Goal: Book appointment/travel/reservation

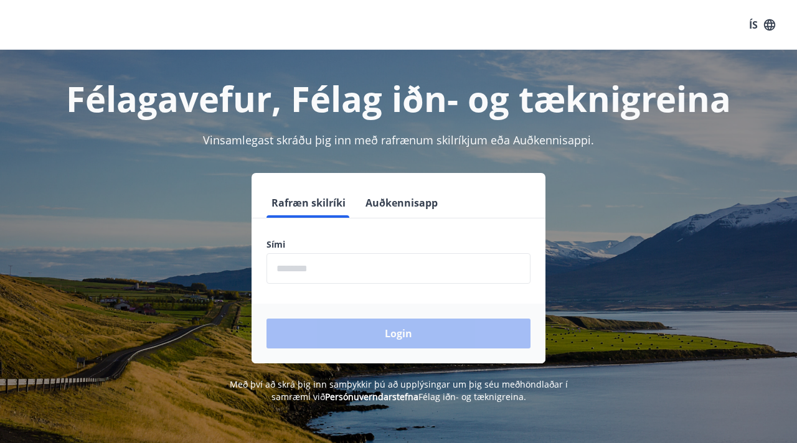
click at [321, 270] on input "phone" at bounding box center [398, 268] width 264 height 30
type input "********"
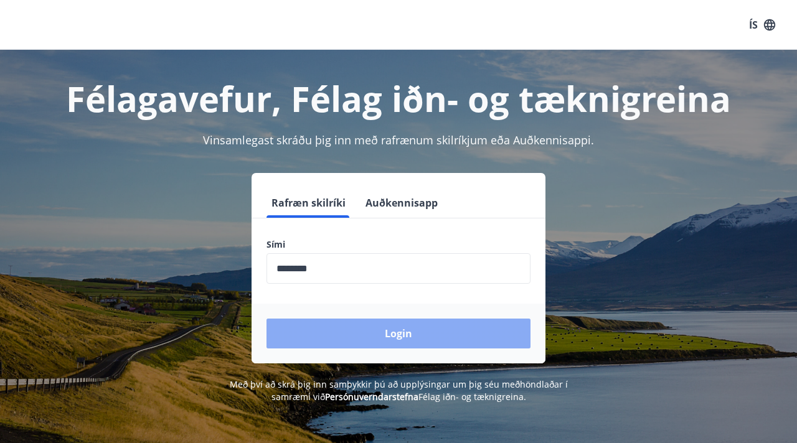
click at [361, 344] on button "Login" at bounding box center [398, 334] width 264 height 30
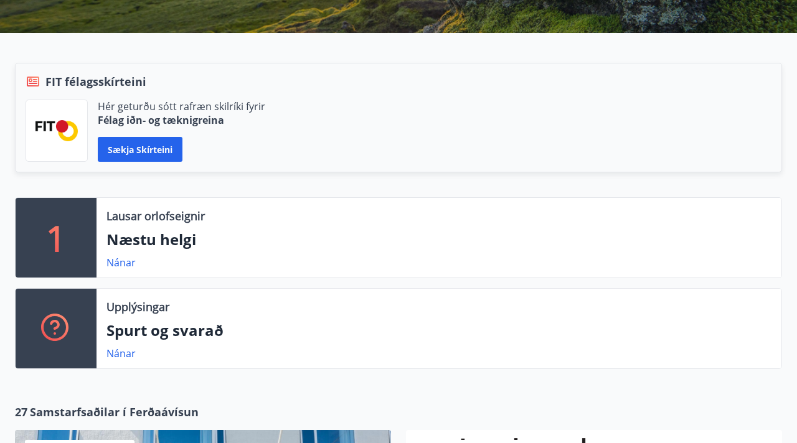
scroll to position [278, 0]
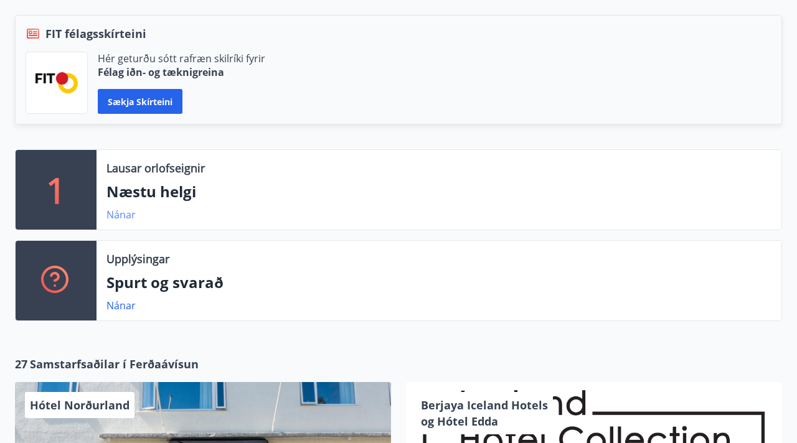
click at [124, 212] on link "Nánar" at bounding box center [120, 215] width 29 height 14
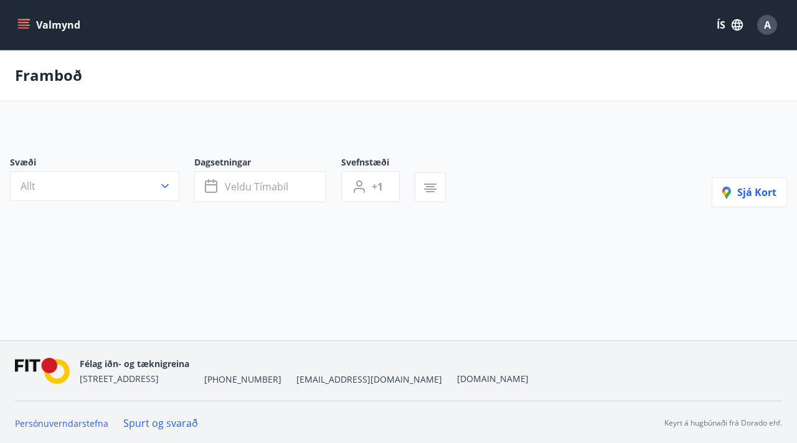
type input "*"
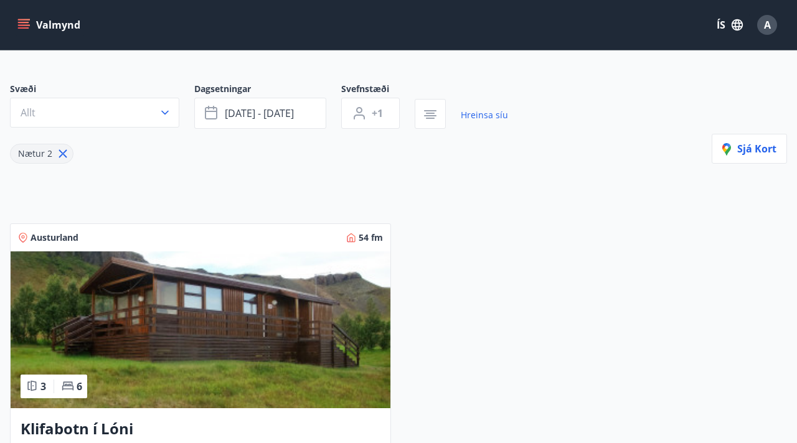
scroll to position [15, 0]
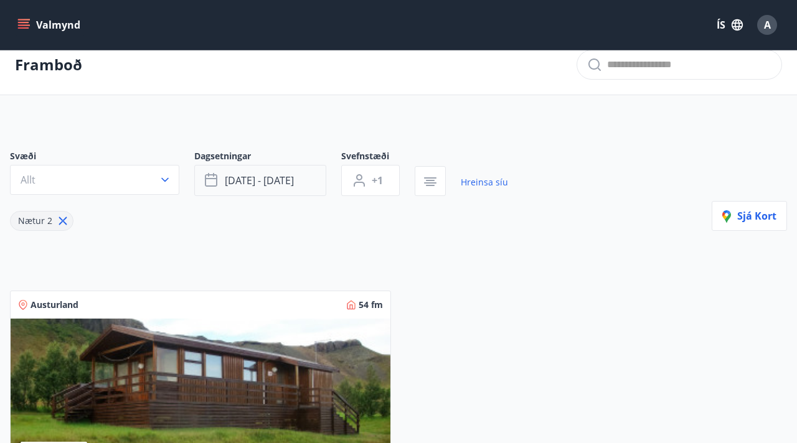
click at [271, 169] on button "[DATE] - [DATE]" at bounding box center [260, 180] width 132 height 31
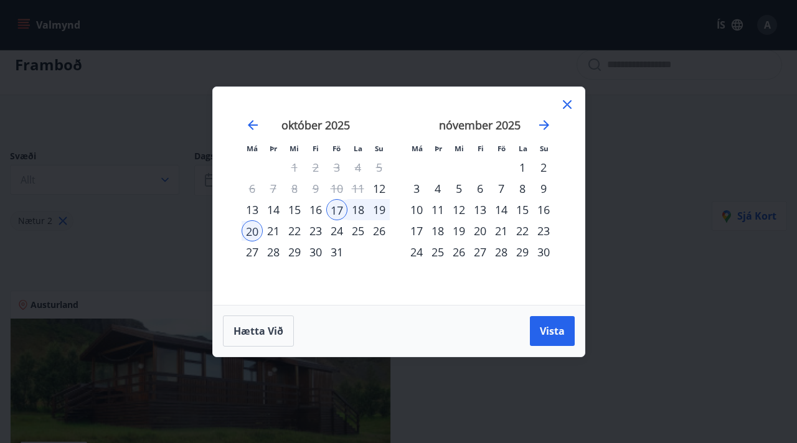
click at [377, 232] on div "26" at bounding box center [378, 230] width 21 height 21
click at [359, 230] on div "25" at bounding box center [357, 230] width 21 height 21
click at [566, 340] on button "Vista" at bounding box center [552, 331] width 45 height 30
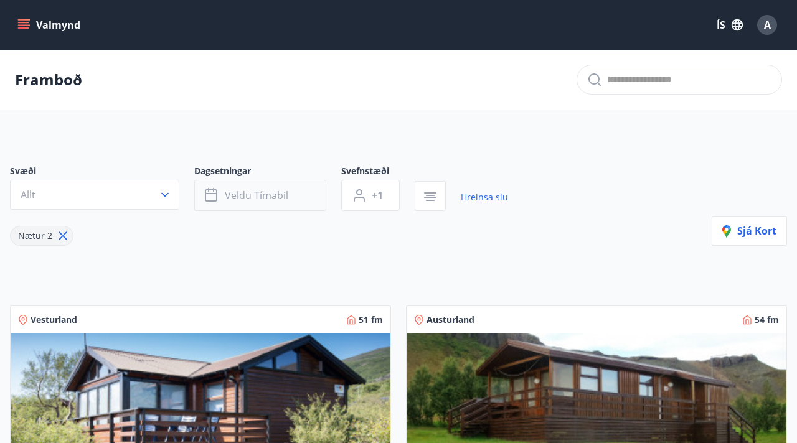
click at [296, 199] on button "Veldu tímabil" at bounding box center [260, 195] width 132 height 31
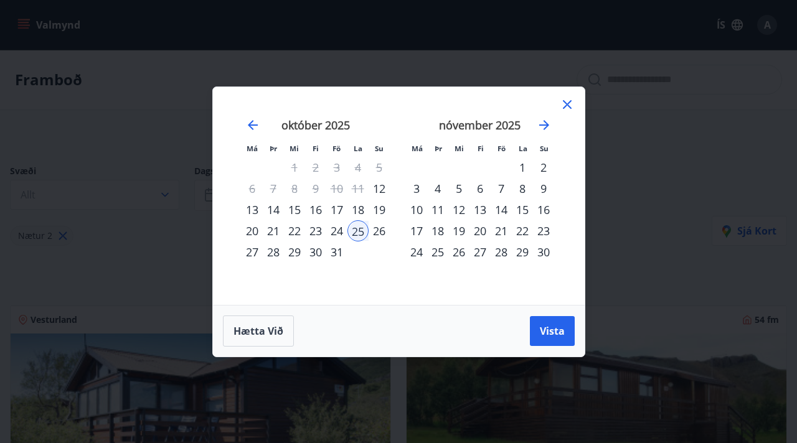
click at [334, 230] on div "24" at bounding box center [336, 230] width 21 height 21
click at [373, 233] on div "26" at bounding box center [378, 230] width 21 height 21
click at [354, 230] on div "25" at bounding box center [357, 230] width 21 height 21
click at [377, 234] on div "26" at bounding box center [378, 230] width 21 height 21
click at [360, 233] on div "25" at bounding box center [357, 230] width 21 height 21
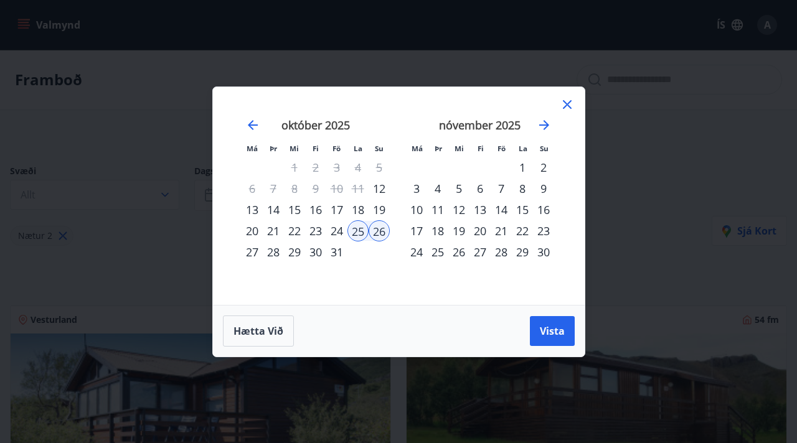
click at [375, 233] on div "26" at bounding box center [378, 230] width 21 height 21
click at [237, 332] on span "Hætta við" at bounding box center [258, 331] width 50 height 14
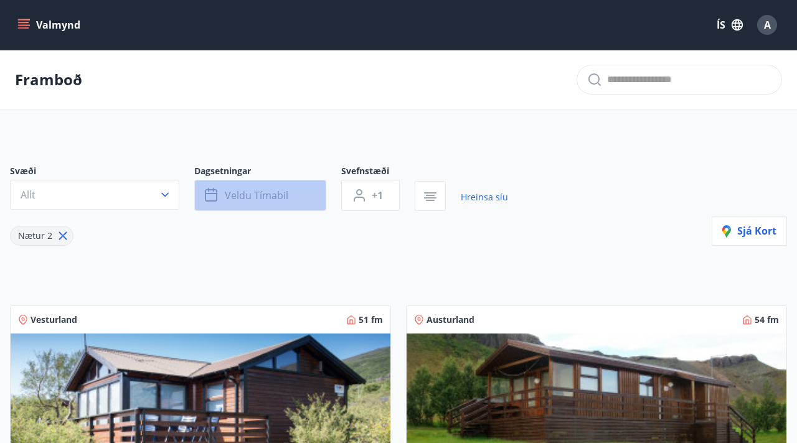
click at [281, 206] on button "Veldu tímabil" at bounding box center [260, 195] width 132 height 31
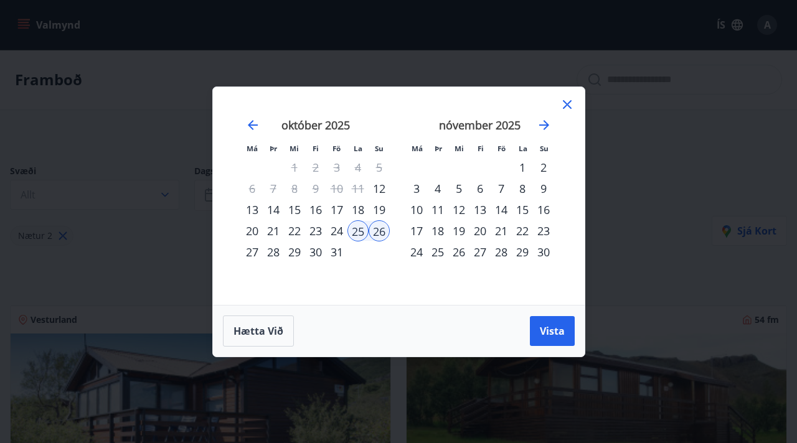
click at [382, 226] on div "26" at bounding box center [378, 230] width 21 height 21
click at [360, 230] on div "25" at bounding box center [357, 230] width 21 height 21
click at [577, 332] on div "Hætta við Vista" at bounding box center [399, 331] width 372 height 52
click at [562, 330] on span "Vista" at bounding box center [552, 331] width 25 height 14
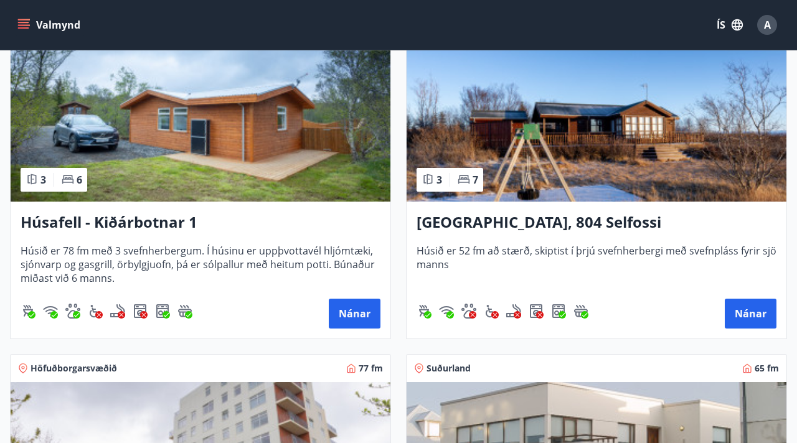
scroll to position [1301, 0]
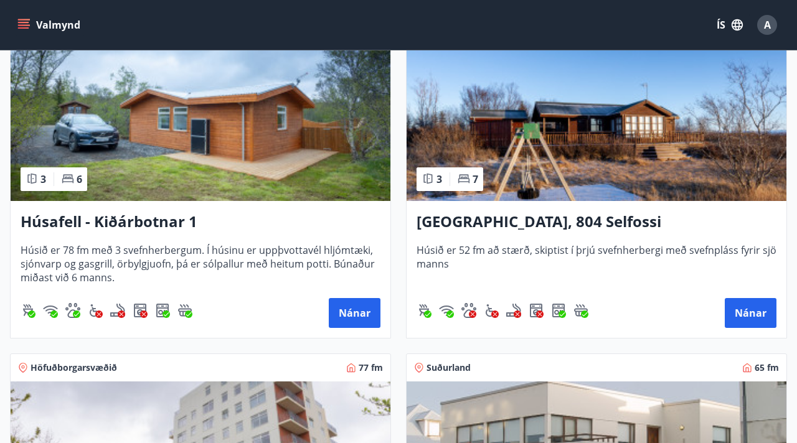
click at [539, 215] on h3 "[GEOGRAPHIC_DATA], 804 Selfossi" at bounding box center [596, 222] width 360 height 22
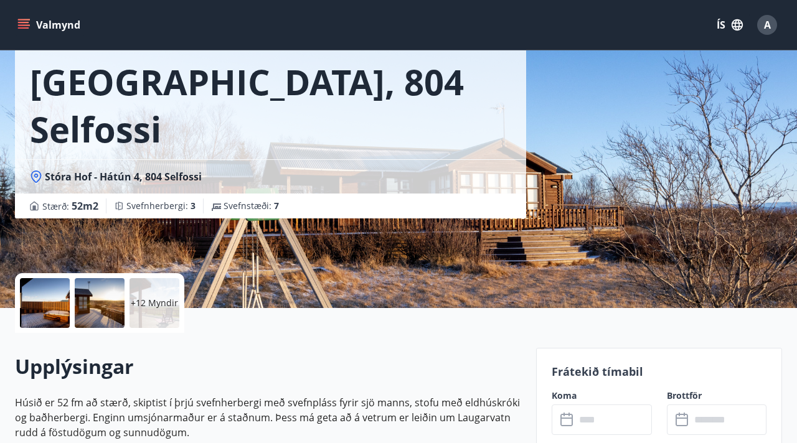
scroll to position [30, 0]
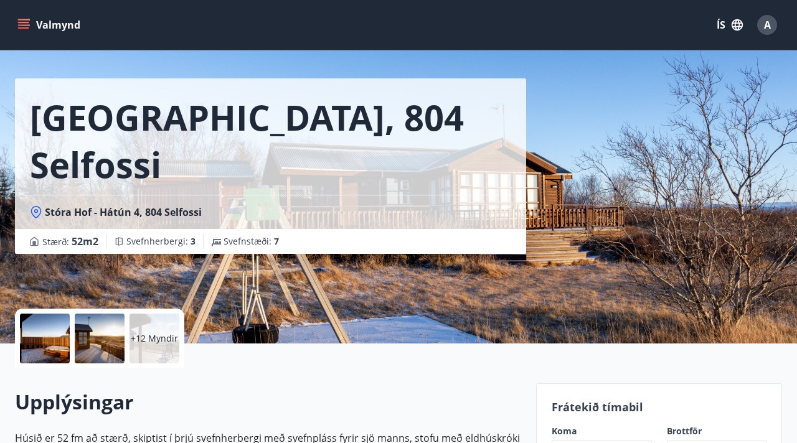
click at [37, 339] on div at bounding box center [45, 339] width 50 height 50
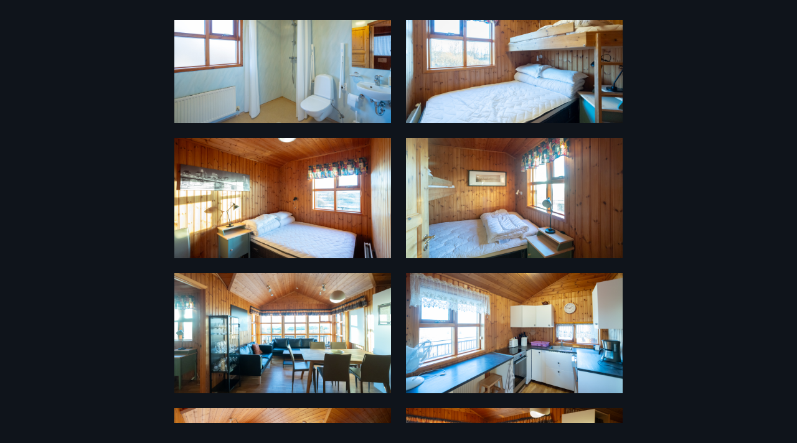
scroll to position [0, 0]
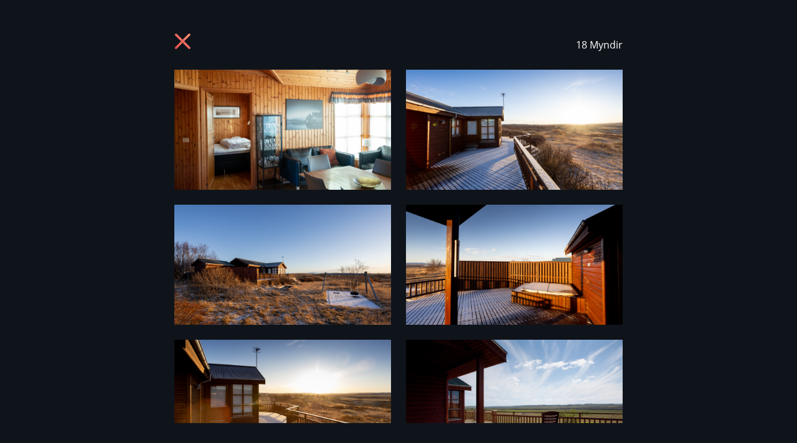
click at [187, 38] on icon at bounding box center [183, 42] width 16 height 16
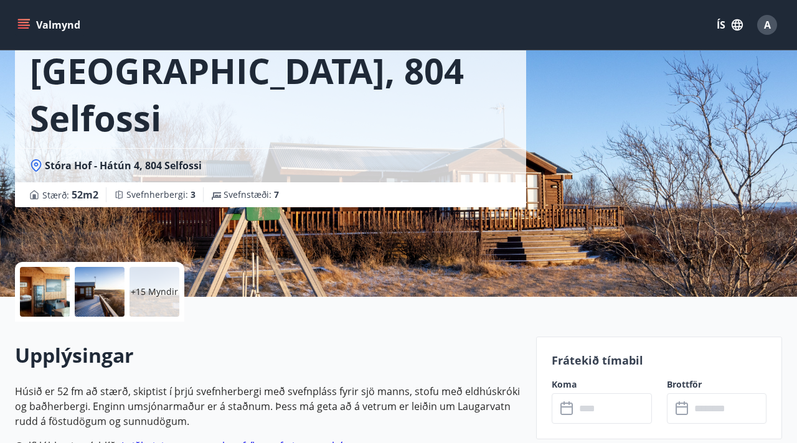
scroll to position [73, 0]
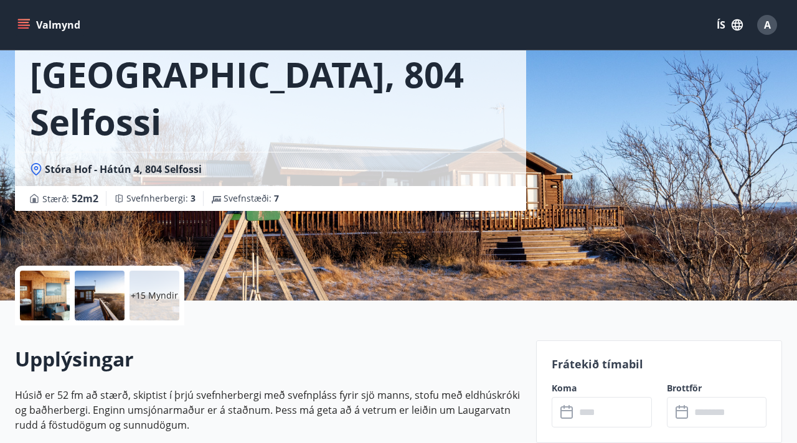
click at [65, 286] on div at bounding box center [45, 296] width 50 height 50
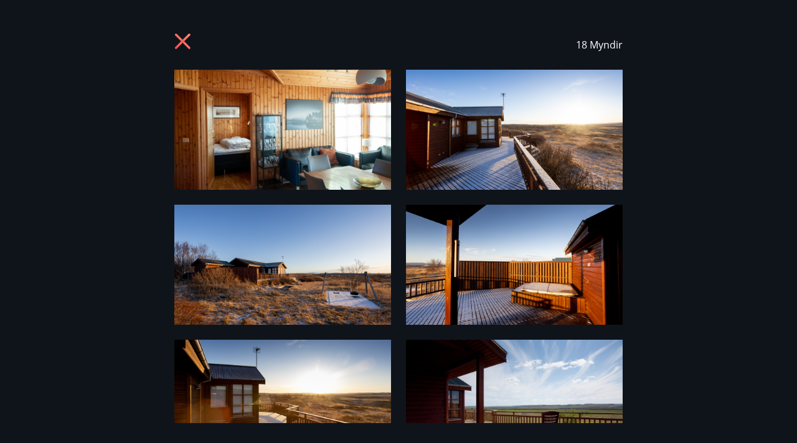
scroll to position [0, 0]
click at [183, 37] on icon at bounding box center [184, 43] width 20 height 20
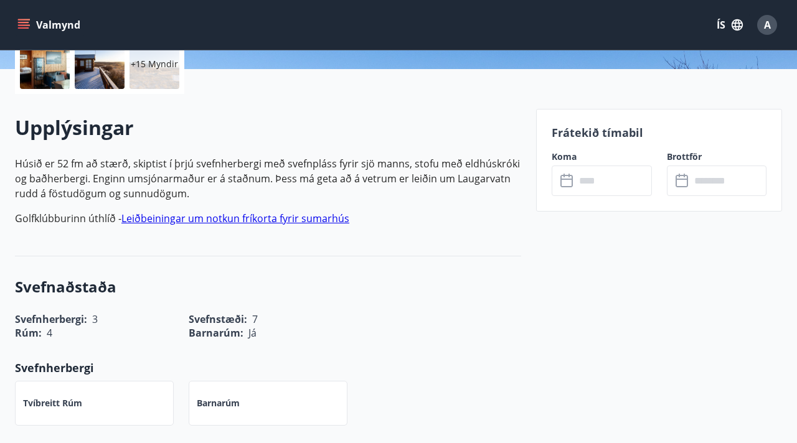
scroll to position [352, 0]
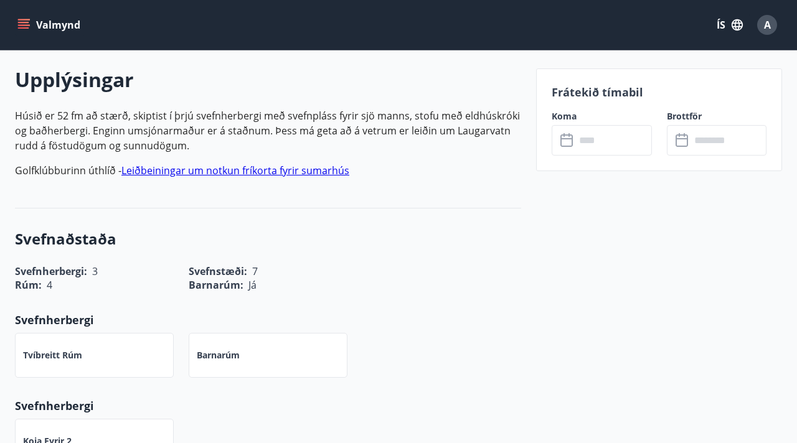
click at [600, 148] on input "text" at bounding box center [613, 140] width 76 height 30
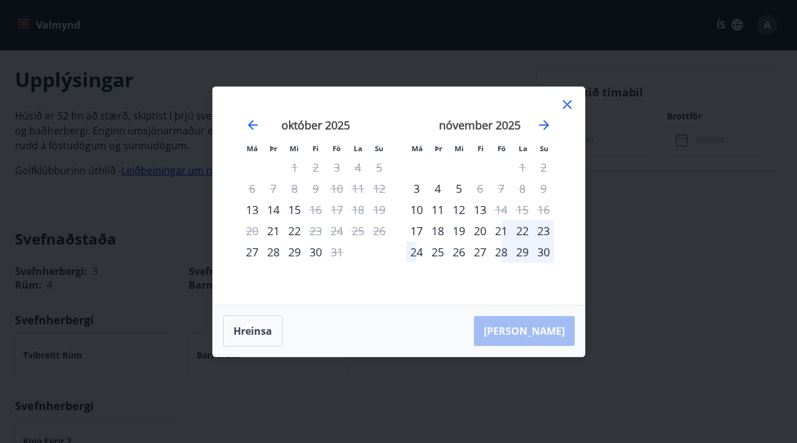
click at [565, 100] on icon at bounding box center [567, 104] width 15 height 15
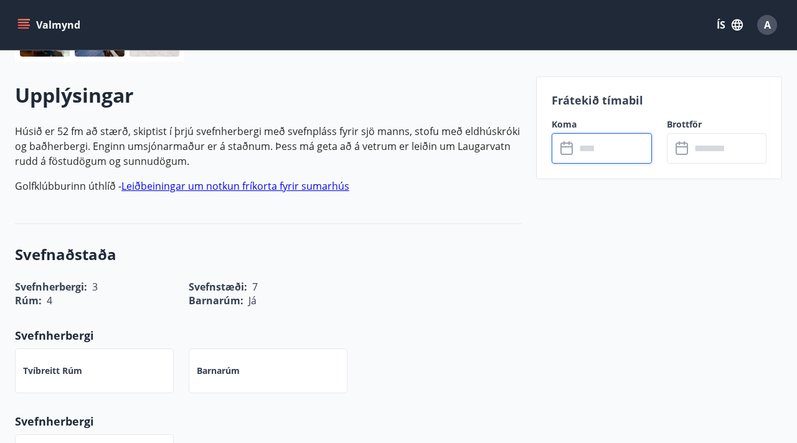
scroll to position [0, 0]
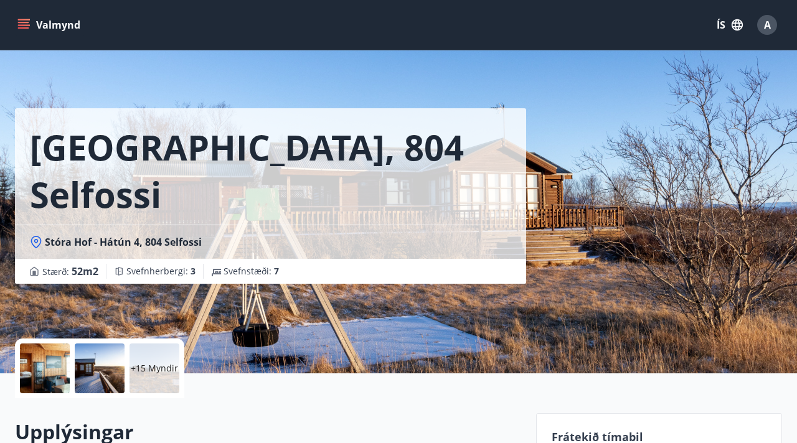
click at [26, 23] on icon "menu" at bounding box center [23, 25] width 12 height 12
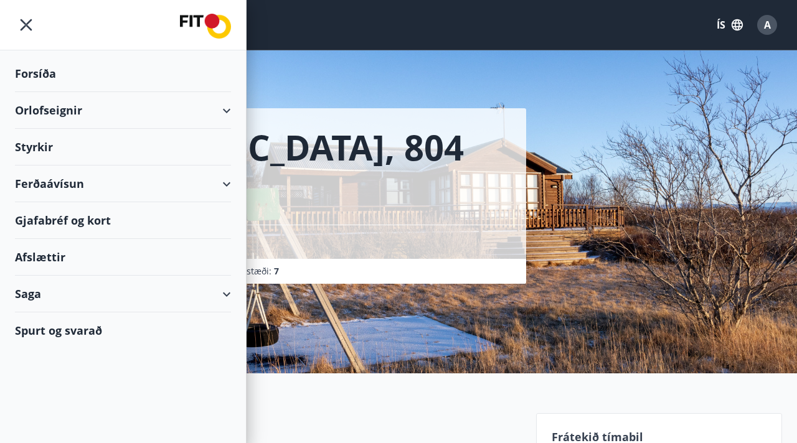
click at [94, 111] on div "Orlofseignir" at bounding box center [123, 110] width 216 height 37
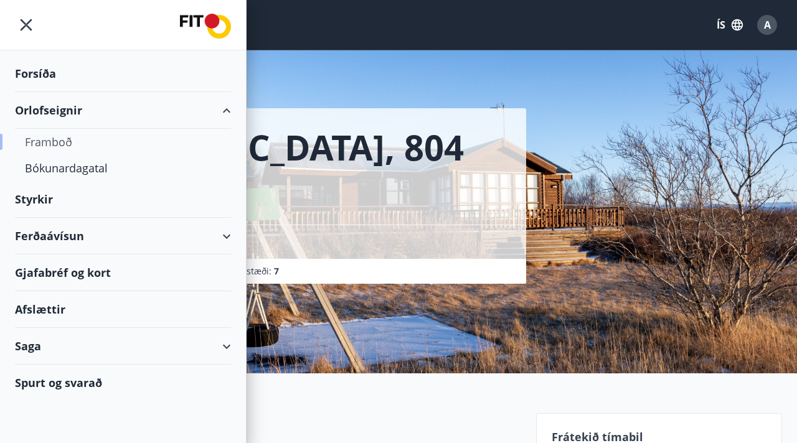
click at [61, 141] on div "Framboð" at bounding box center [123, 142] width 196 height 26
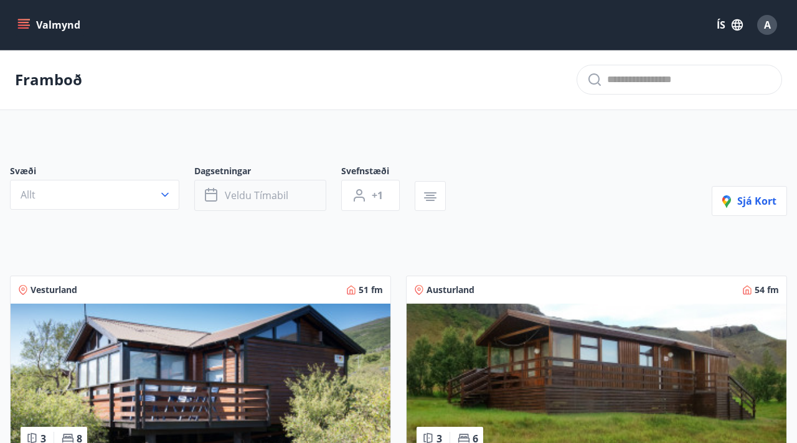
click at [228, 192] on span "Veldu tímabil" at bounding box center [256, 196] width 63 height 14
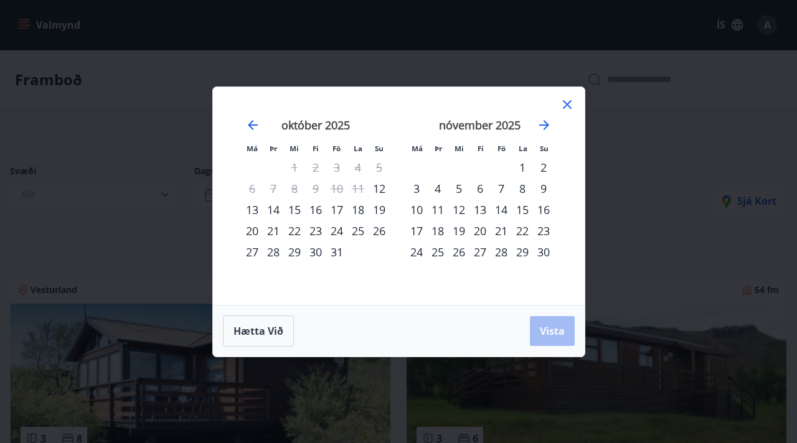
click at [359, 235] on div "25" at bounding box center [357, 230] width 21 height 21
click at [561, 337] on span "Vista" at bounding box center [552, 331] width 25 height 14
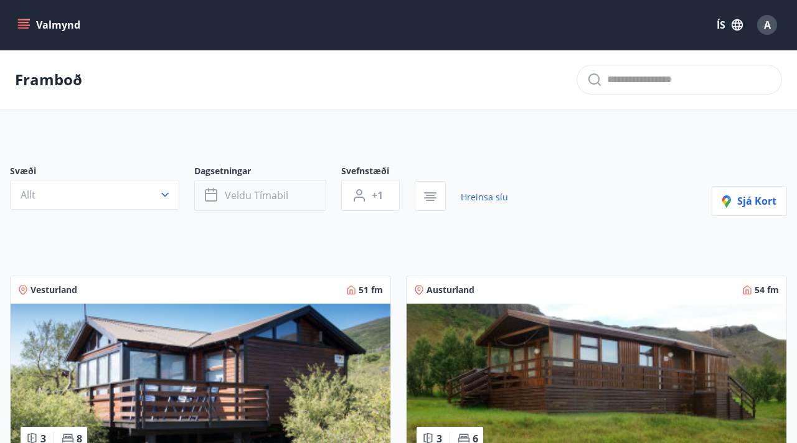
click at [283, 194] on span "Veldu tímabil" at bounding box center [256, 196] width 63 height 14
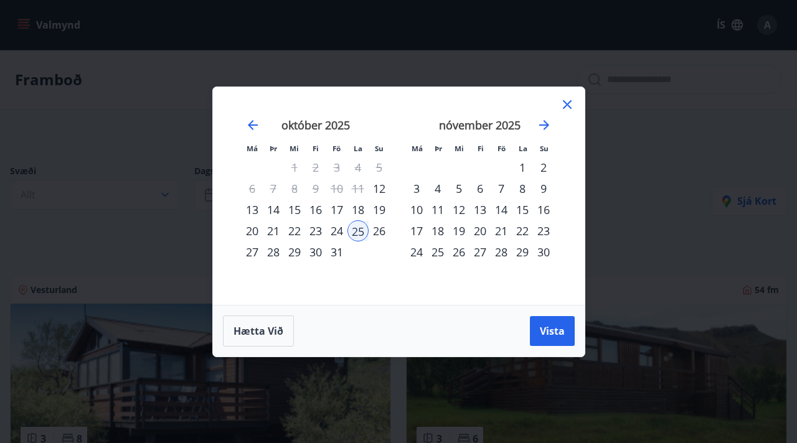
click at [339, 232] on div "24" at bounding box center [336, 230] width 21 height 21
click at [372, 230] on div "26" at bounding box center [378, 230] width 21 height 21
click at [542, 337] on button "Vista" at bounding box center [552, 331] width 45 height 30
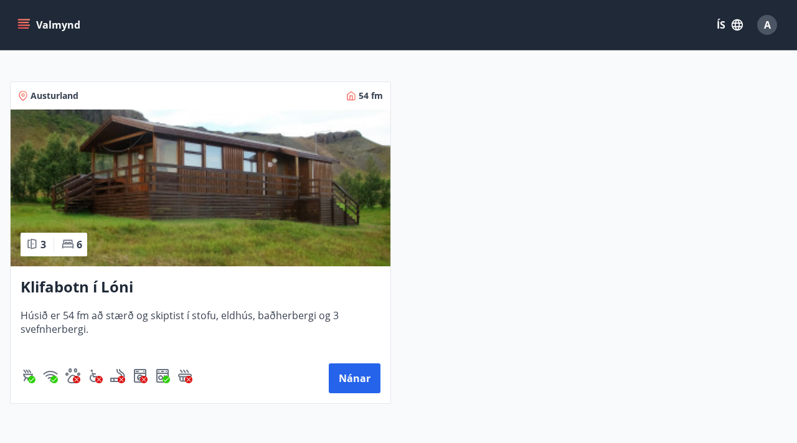
scroll to position [193, 0]
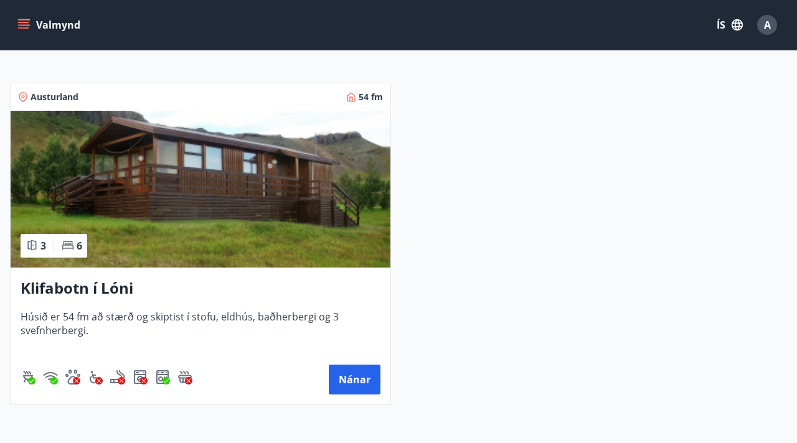
click at [317, 271] on div "Klifabotn í [PERSON_NAME] er 54 fm að stærð og skiptist í stofu, eldhús, baðher…" at bounding box center [201, 336] width 380 height 137
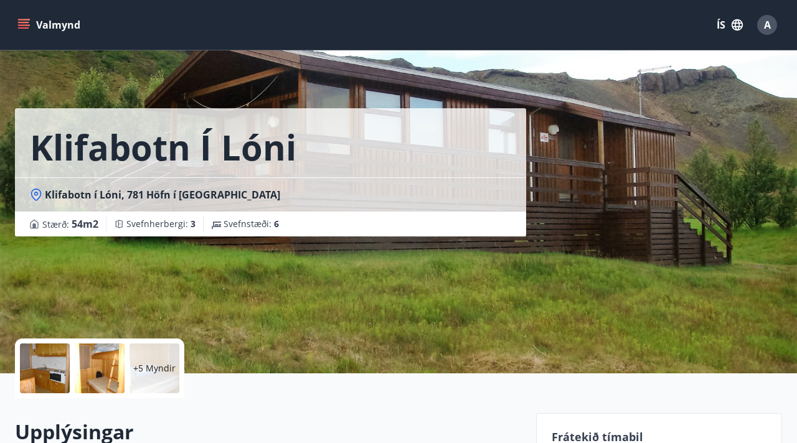
click at [55, 354] on div at bounding box center [45, 369] width 50 height 50
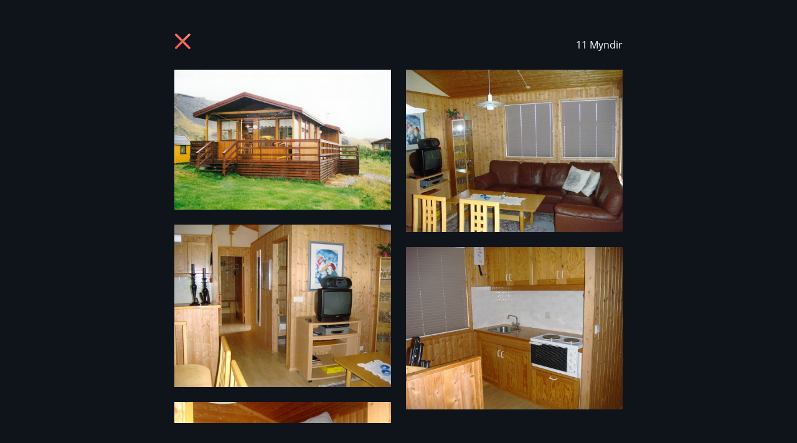
click at [172, 32] on div "11 Myndir" at bounding box center [398, 45] width 767 height 50
click at [180, 39] on icon at bounding box center [183, 42] width 16 height 16
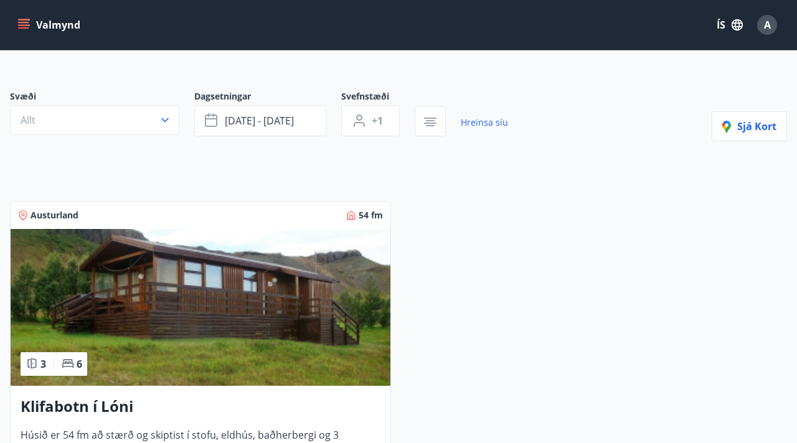
scroll to position [73, 0]
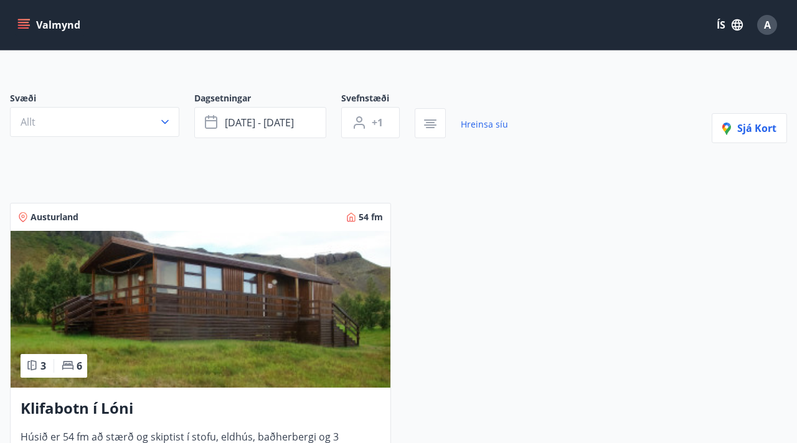
click at [260, 139] on div at bounding box center [259, 140] width 498 height 5
click at [260, 130] on button "[DATE] - [DATE]" at bounding box center [260, 122] width 132 height 31
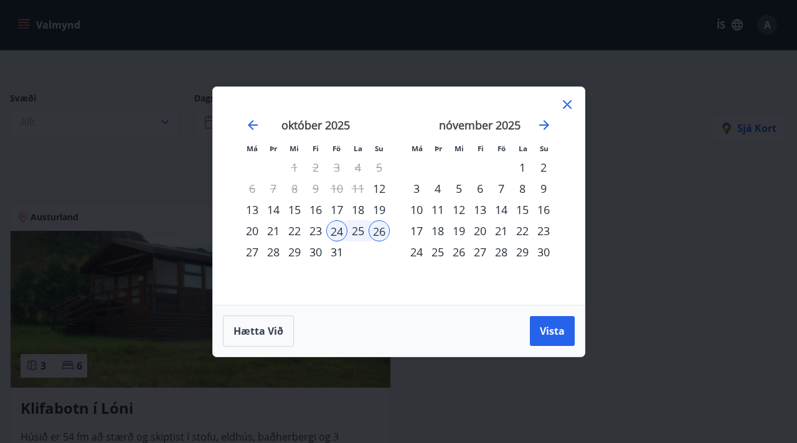
click at [568, 107] on icon at bounding box center [567, 104] width 15 height 15
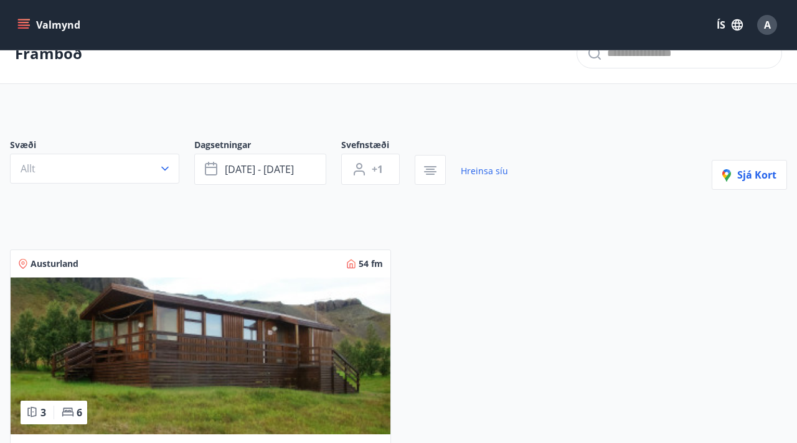
scroll to position [0, 0]
